Goal: Task Accomplishment & Management: Complete application form

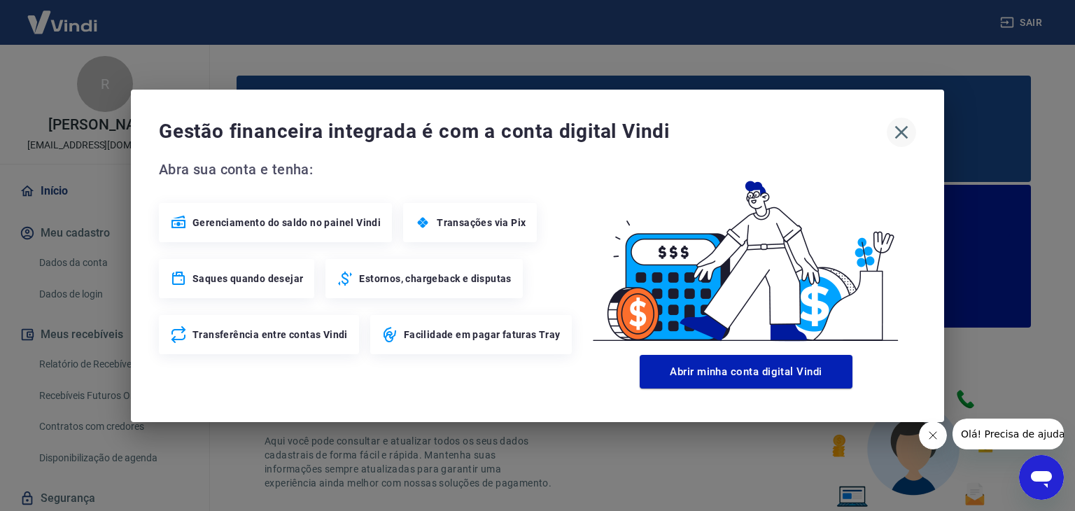
click at [896, 135] on icon "button" at bounding box center [902, 132] width 22 height 22
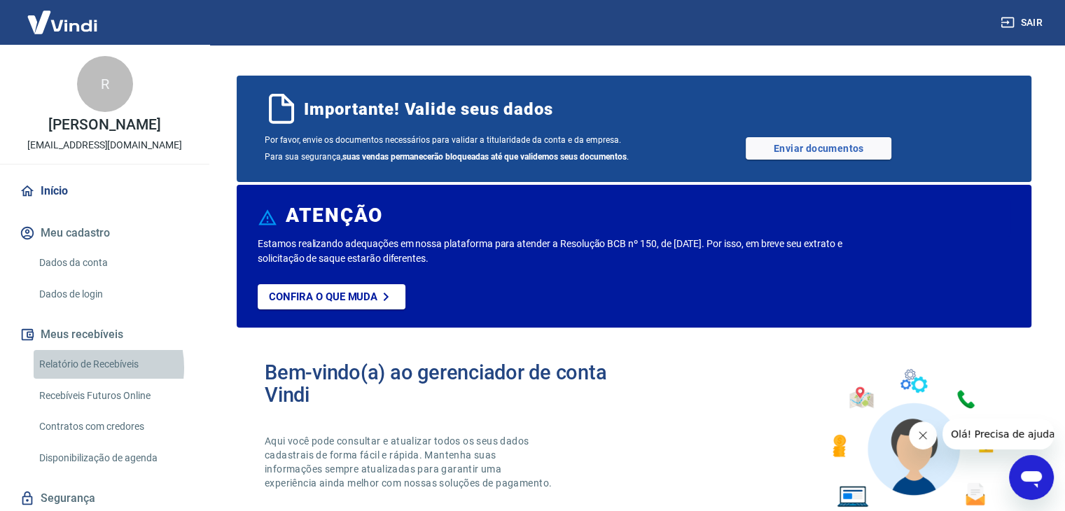
click at [82, 379] on link "Relatório de Recebíveis" at bounding box center [113, 364] width 159 height 29
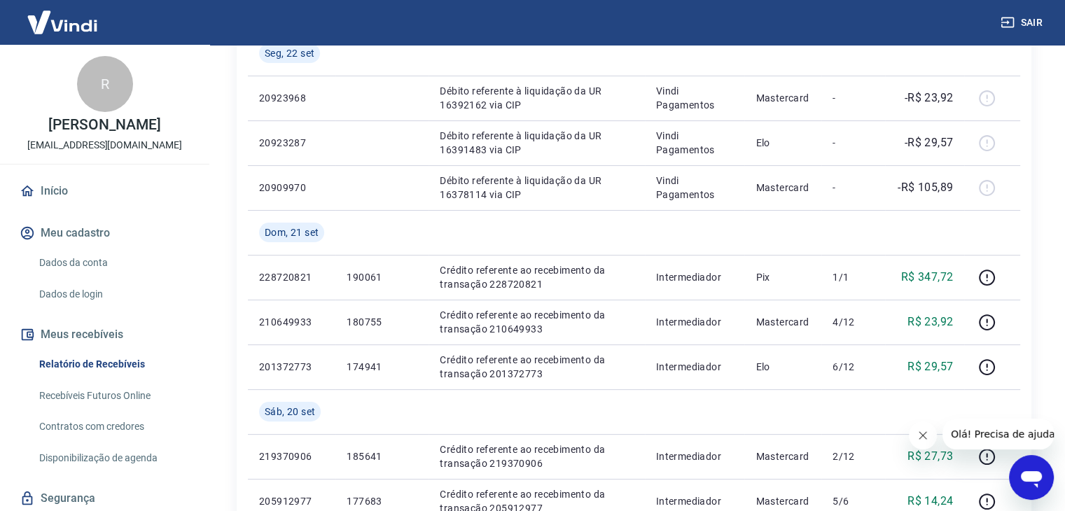
scroll to position [280, 0]
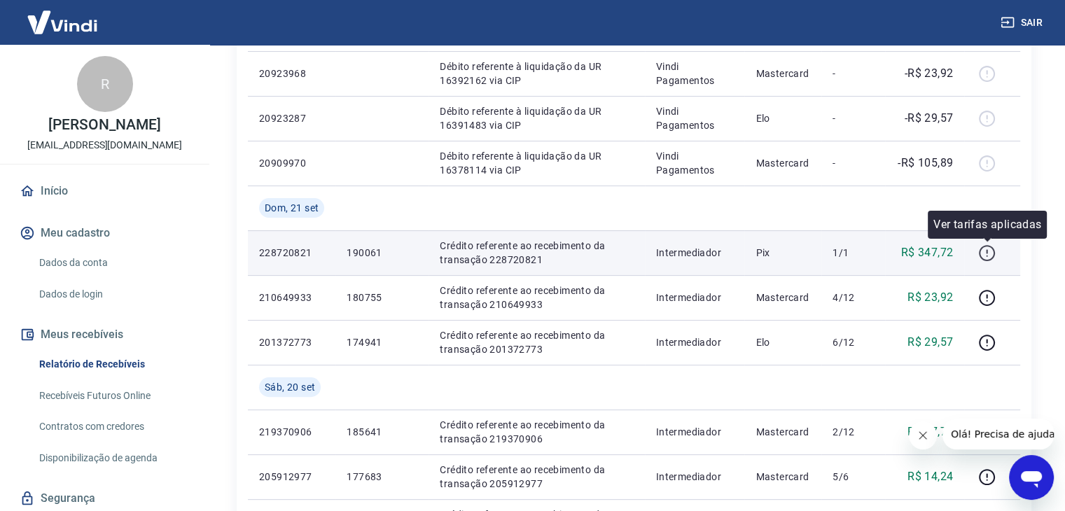
click at [986, 253] on icon "button" at bounding box center [987, 253] width 18 height 18
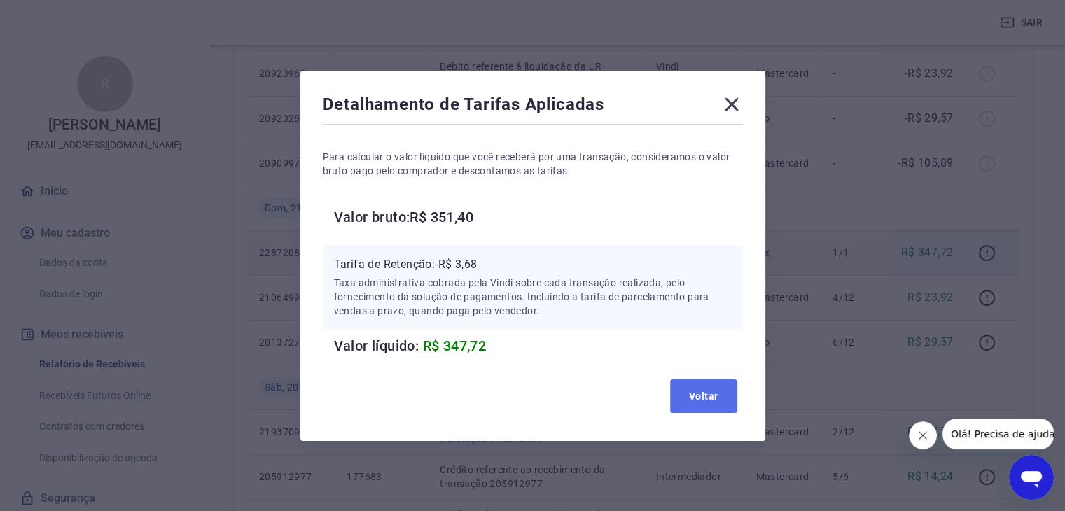
click at [696, 389] on button "Voltar" at bounding box center [703, 396] width 67 height 34
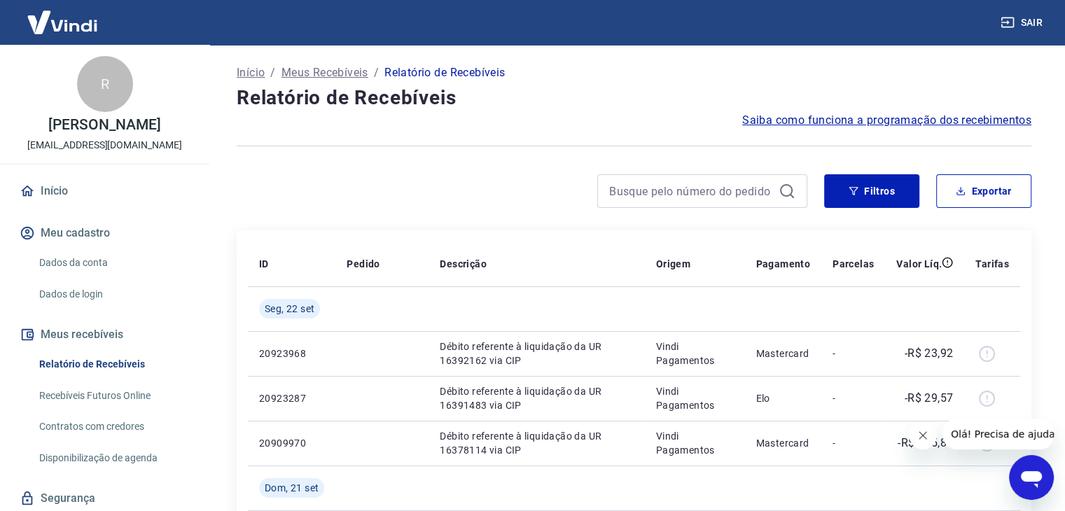
scroll to position [60, 0]
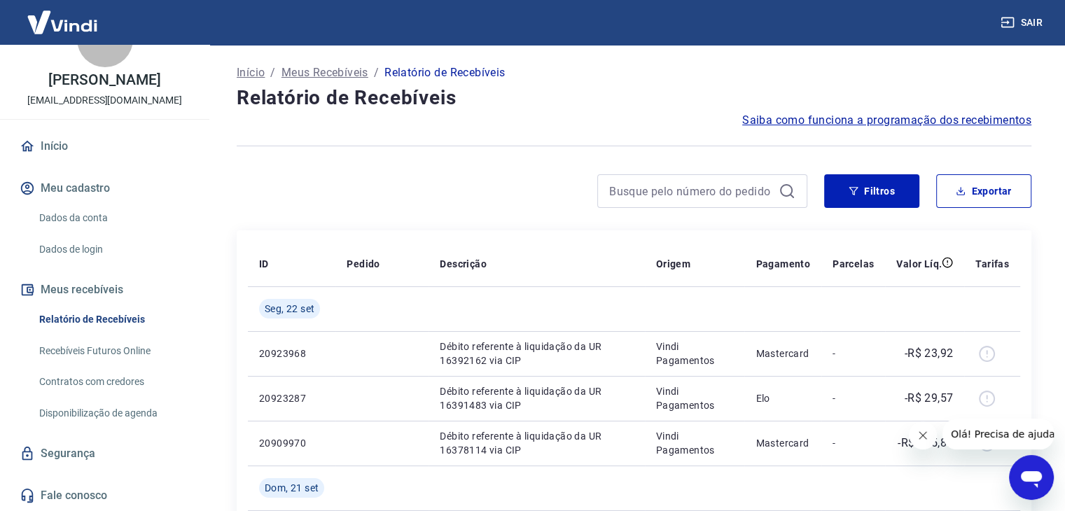
click at [76, 155] on link "Início" at bounding box center [105, 146] width 176 height 31
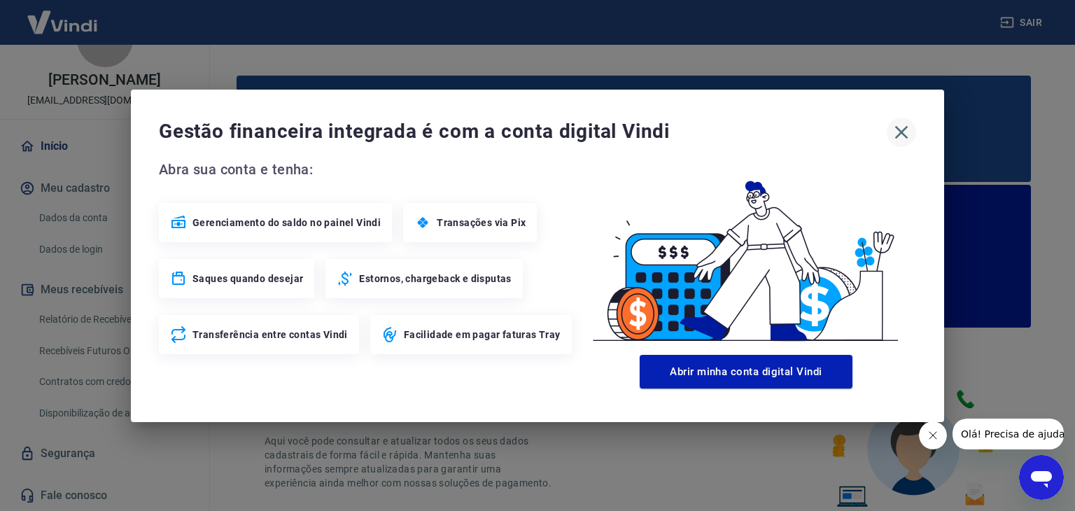
click at [907, 132] on icon "button" at bounding box center [902, 132] width 22 height 22
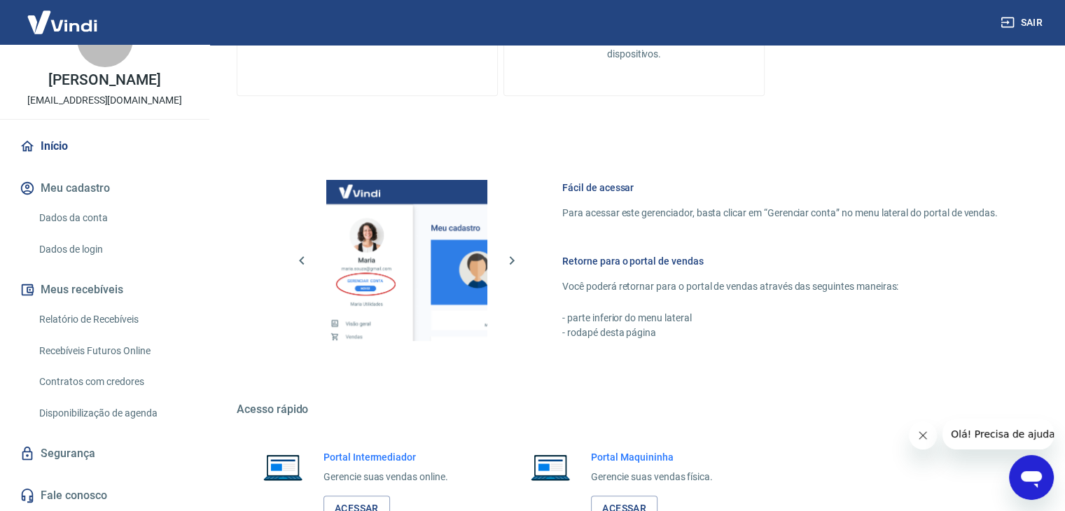
scroll to position [849, 0]
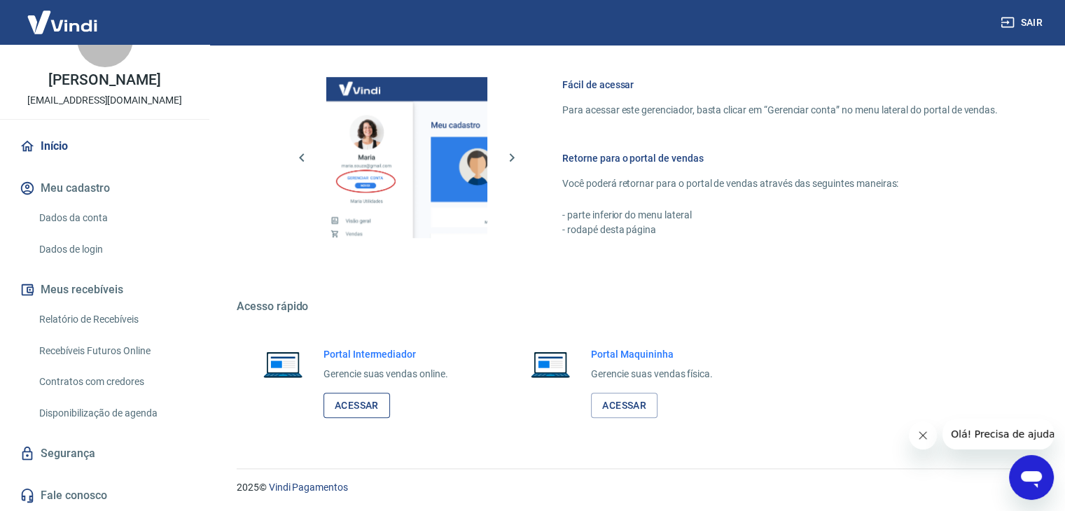
click at [361, 396] on link "Acessar" at bounding box center [356, 406] width 67 height 26
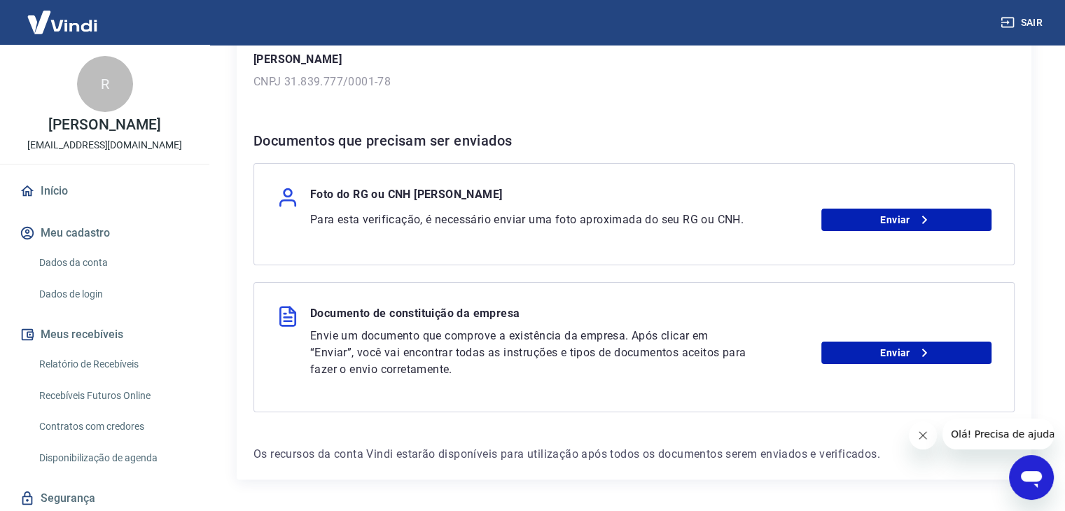
scroll to position [255, 0]
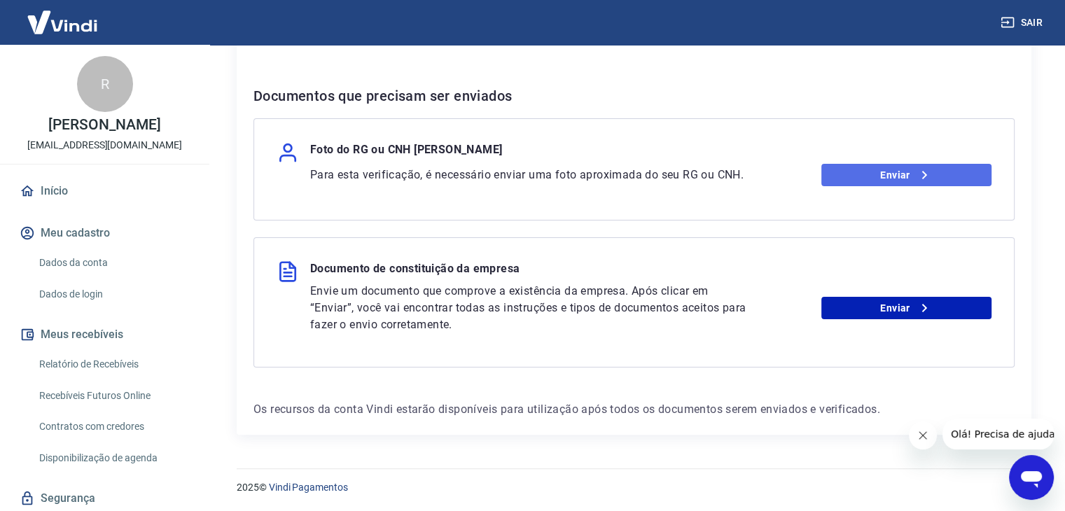
click at [904, 170] on link "Enviar" at bounding box center [906, 175] width 170 height 22
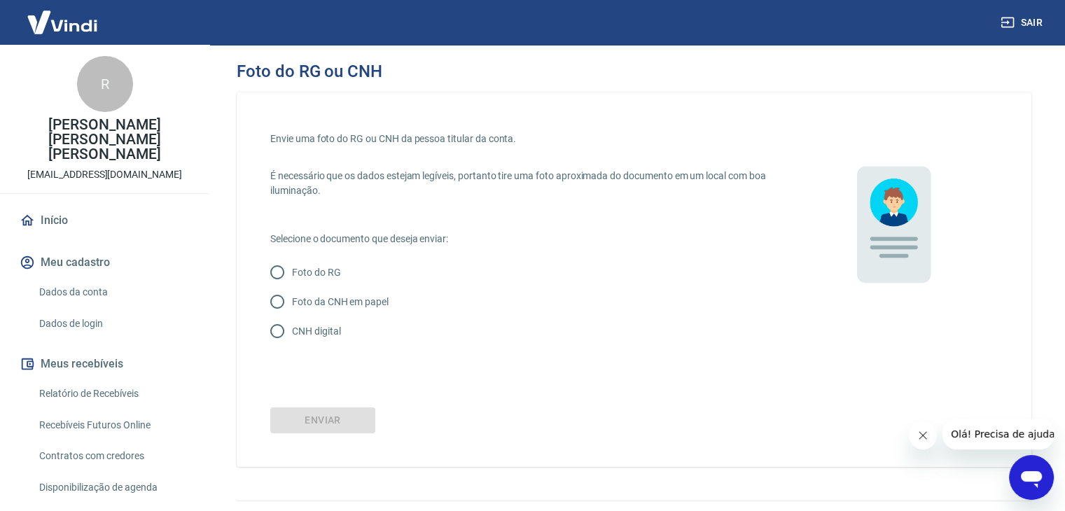
click at [356, 299] on p "Foto da CNH em papel" at bounding box center [340, 302] width 97 height 15
click at [292, 299] on input "Foto da CNH em papel" at bounding box center [277, 301] width 29 height 29
radio input "true"
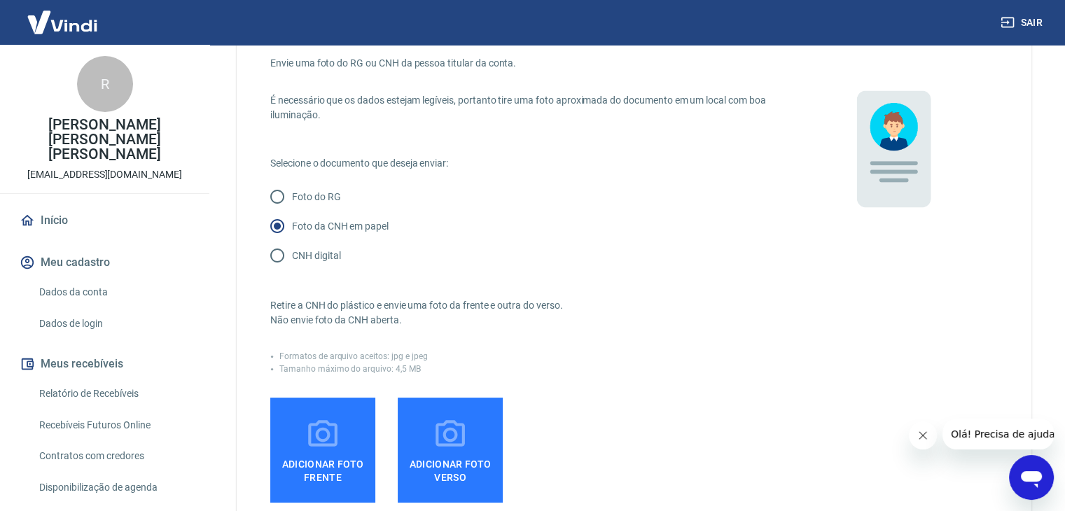
scroll to position [210, 0]
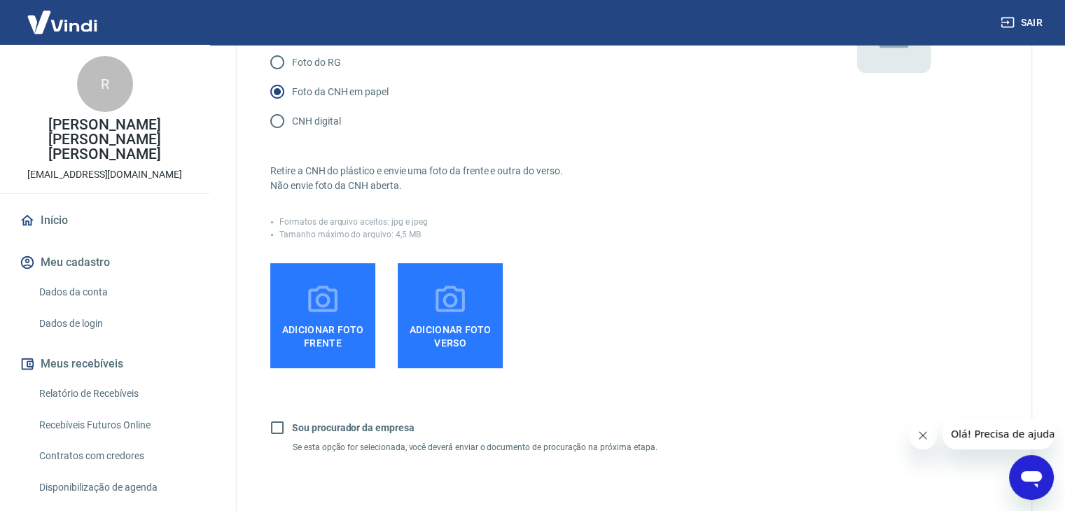
click at [294, 287] on label "Adicionar foto frente" at bounding box center [322, 315] width 105 height 105
click at [0, 0] on input "Adicionar foto frente" at bounding box center [0, 0] width 0 height 0
click at [307, 314] on icon at bounding box center [322, 300] width 35 height 35
click at [0, 0] on input "Adicionar foto frente" at bounding box center [0, 0] width 0 height 0
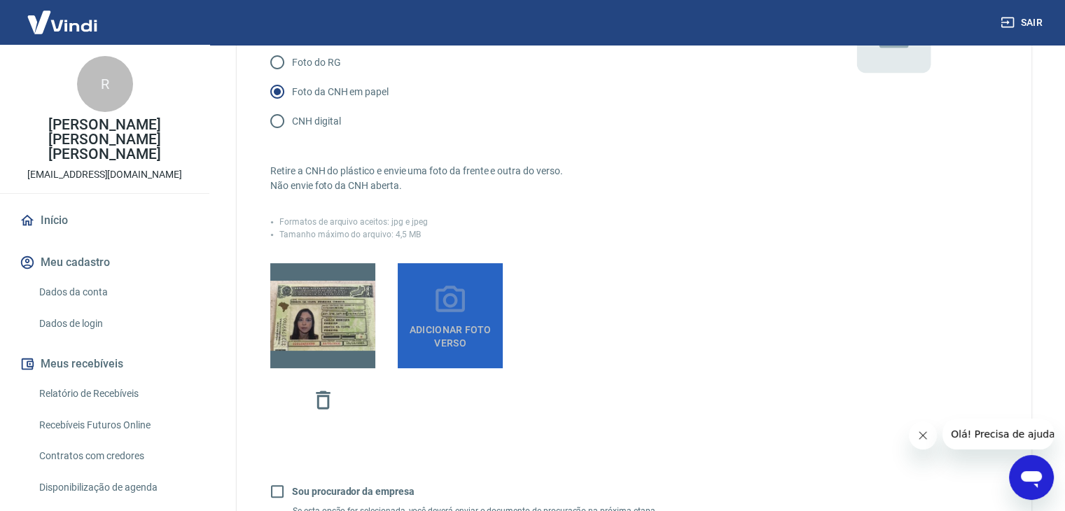
click at [436, 312] on icon at bounding box center [450, 300] width 35 height 35
click at [0, 0] on input "Adicionar foto verso" at bounding box center [0, 0] width 0 height 0
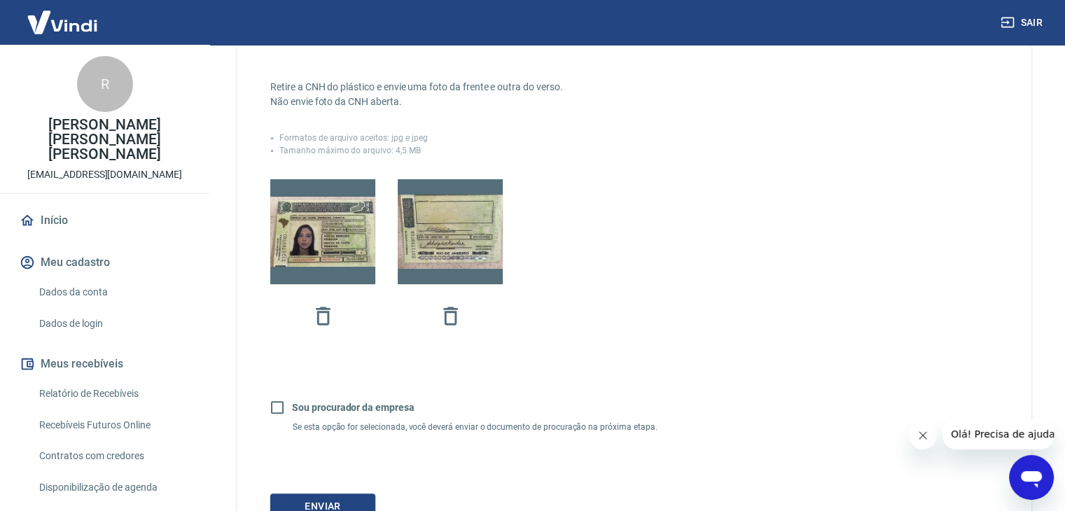
scroll to position [412, 0]
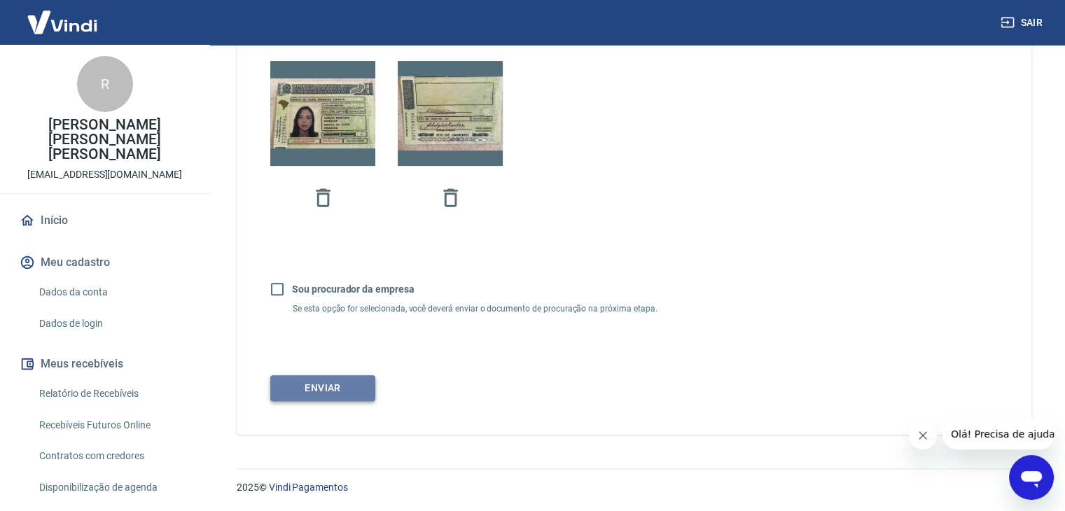
click at [282, 391] on button "Enviar" at bounding box center [322, 388] width 105 height 26
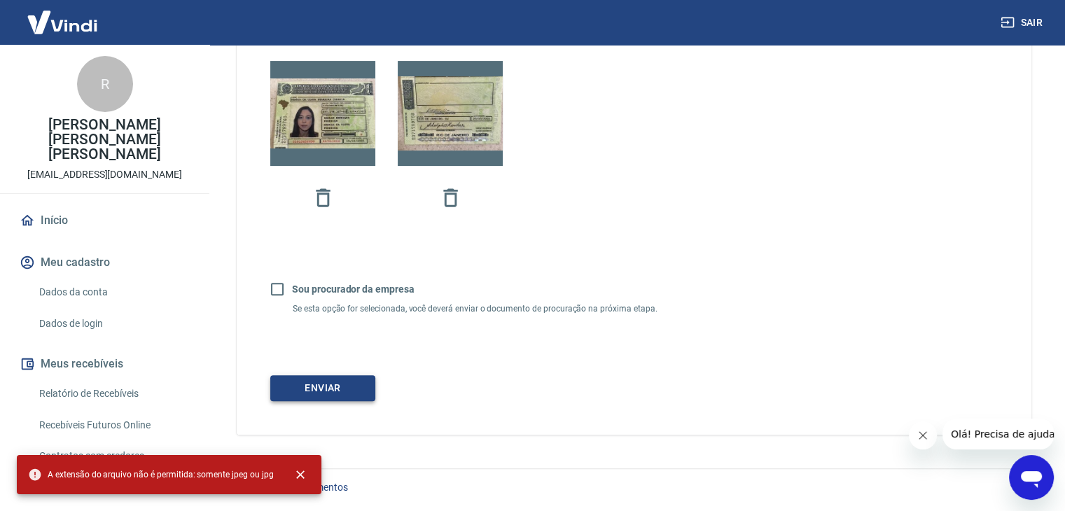
click at [306, 387] on button "Enviar" at bounding box center [322, 388] width 105 height 26
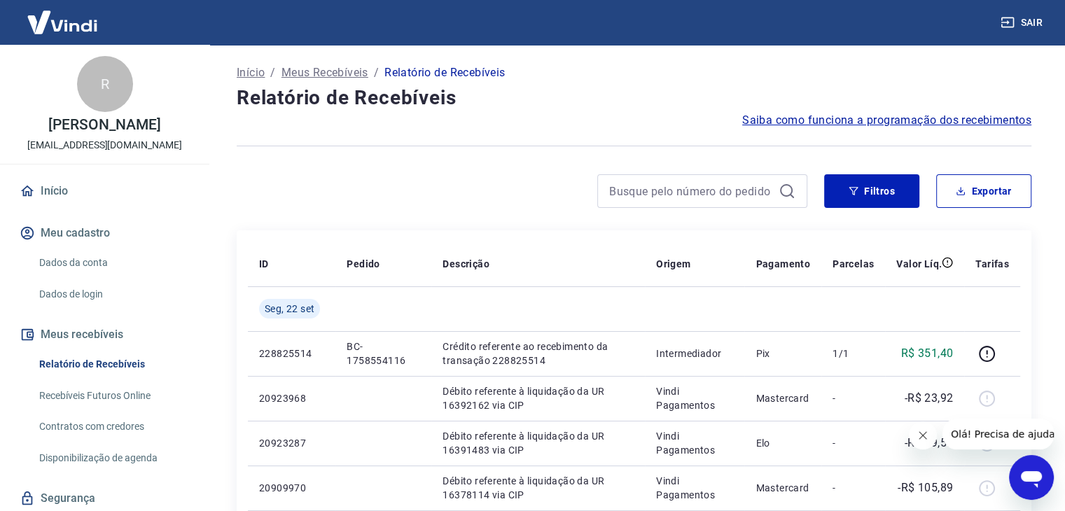
click at [67, 207] on link "Início" at bounding box center [105, 191] width 176 height 31
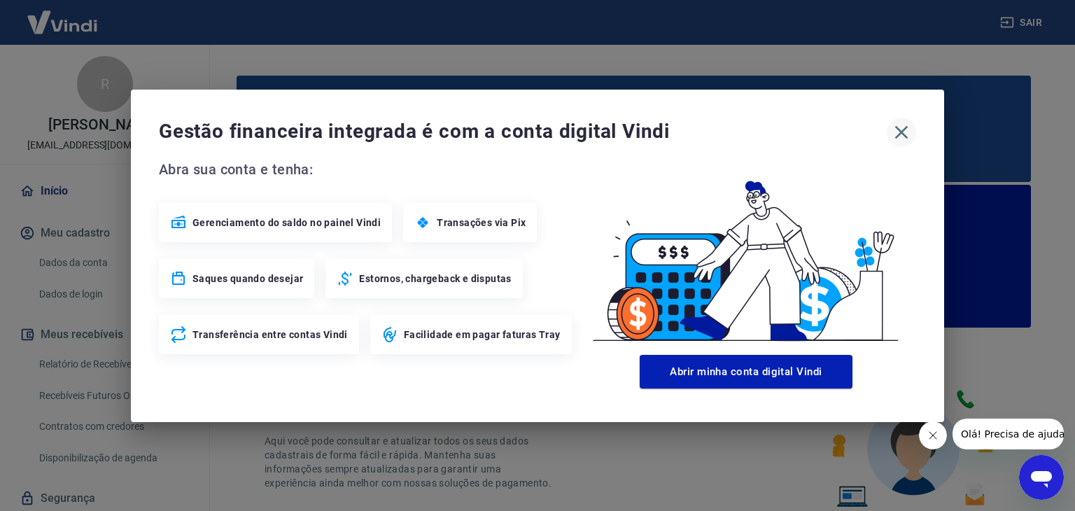
click at [902, 118] on button "button" at bounding box center [901, 132] width 29 height 29
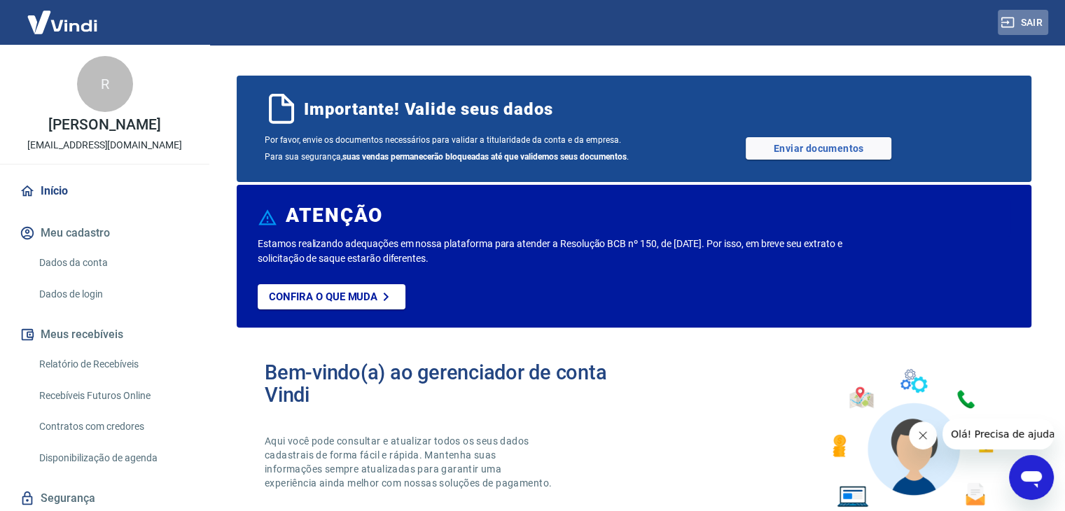
click at [1033, 15] on button "Sair" at bounding box center [1023, 23] width 50 height 26
